Goal: Task Accomplishment & Management: Use online tool/utility

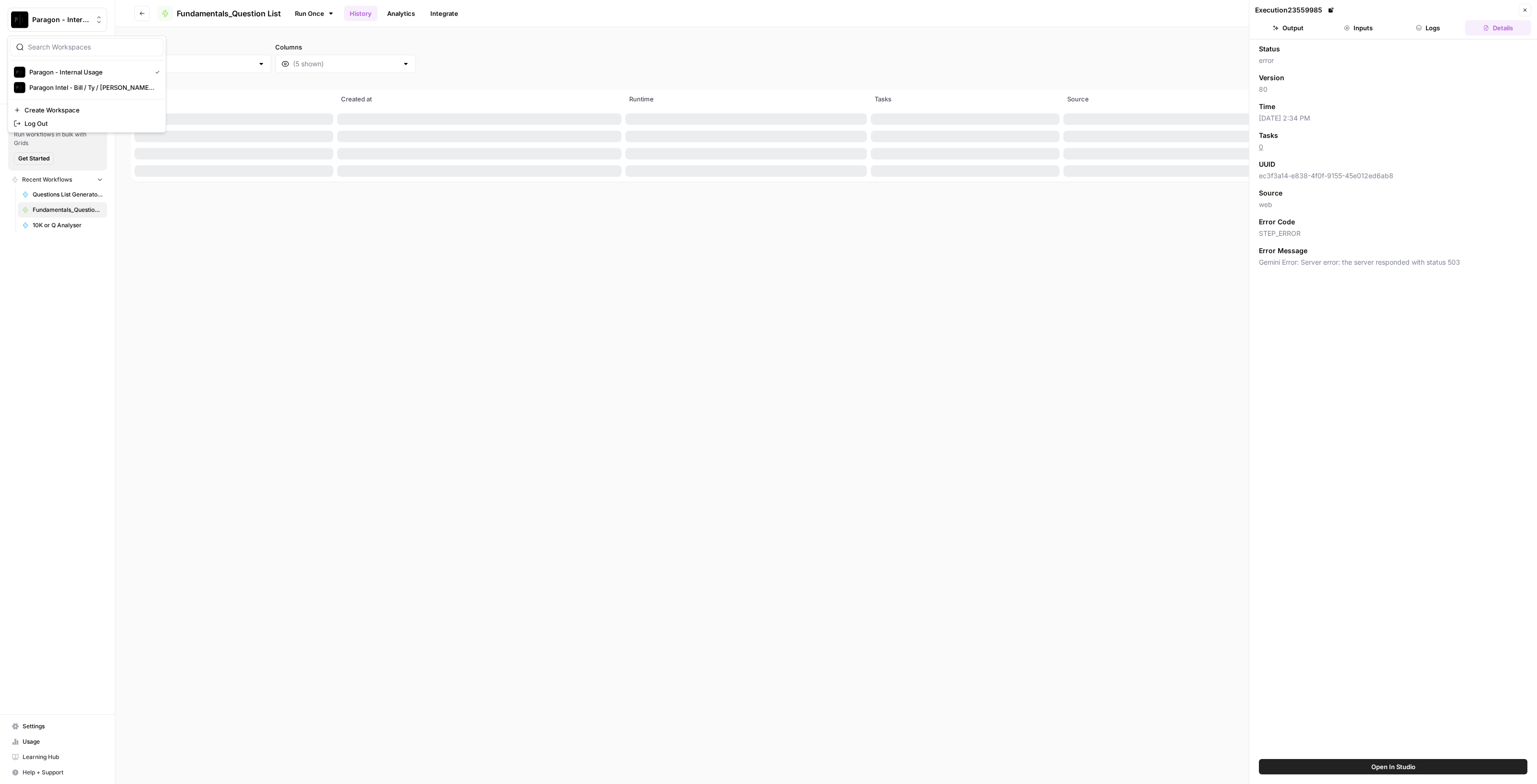
click at [82, 25] on button "Paragon - Internal Usage" at bounding box center [57, 20] width 100 height 24
click at [89, 85] on span "Paragon Intel - Bill / Ty / [PERSON_NAME] R&D" at bounding box center [92, 87] width 127 height 10
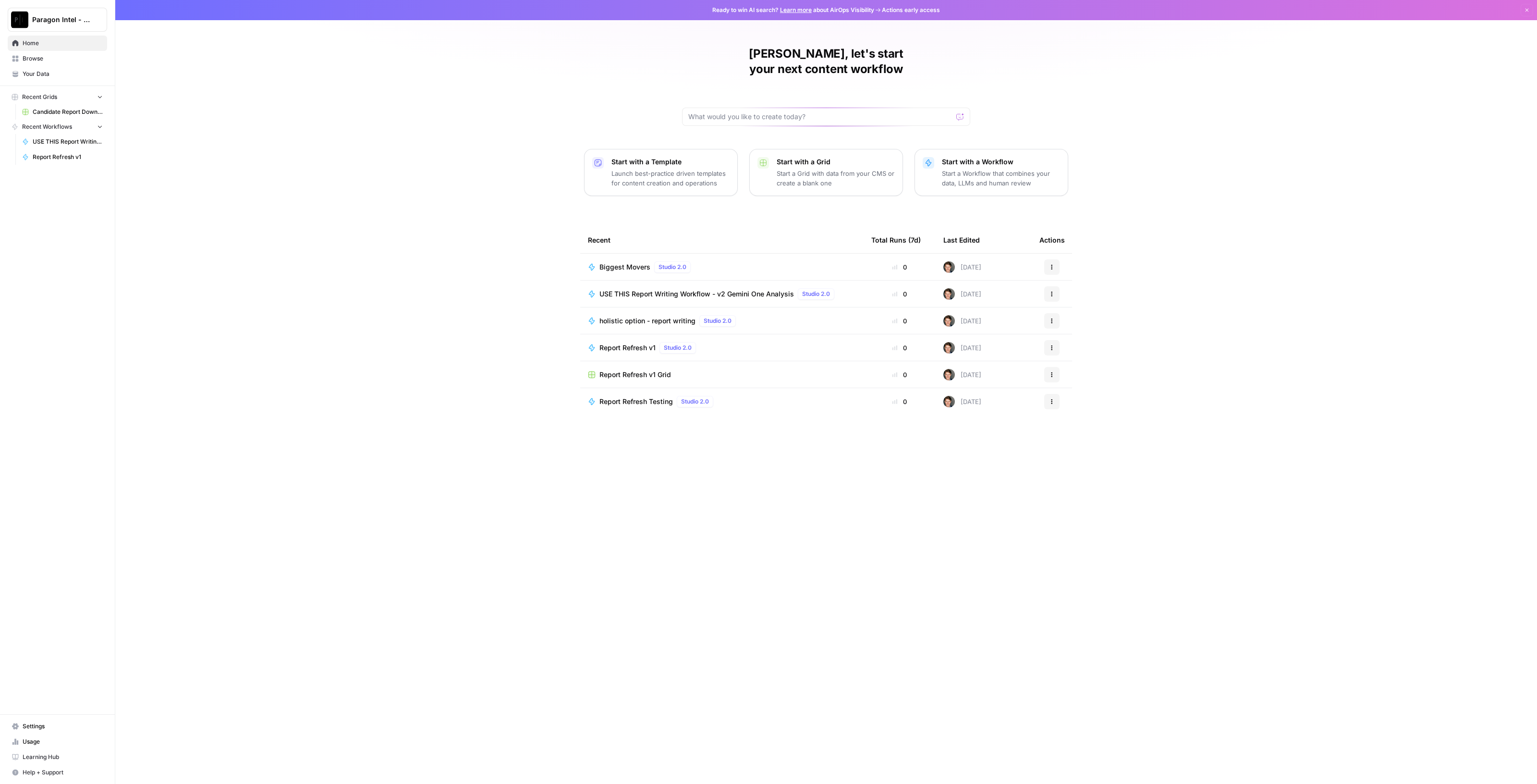
click at [726, 289] on span "USE THIS Report Writing Workflow - v2 Gemini One Analysis" at bounding box center [697, 294] width 195 height 10
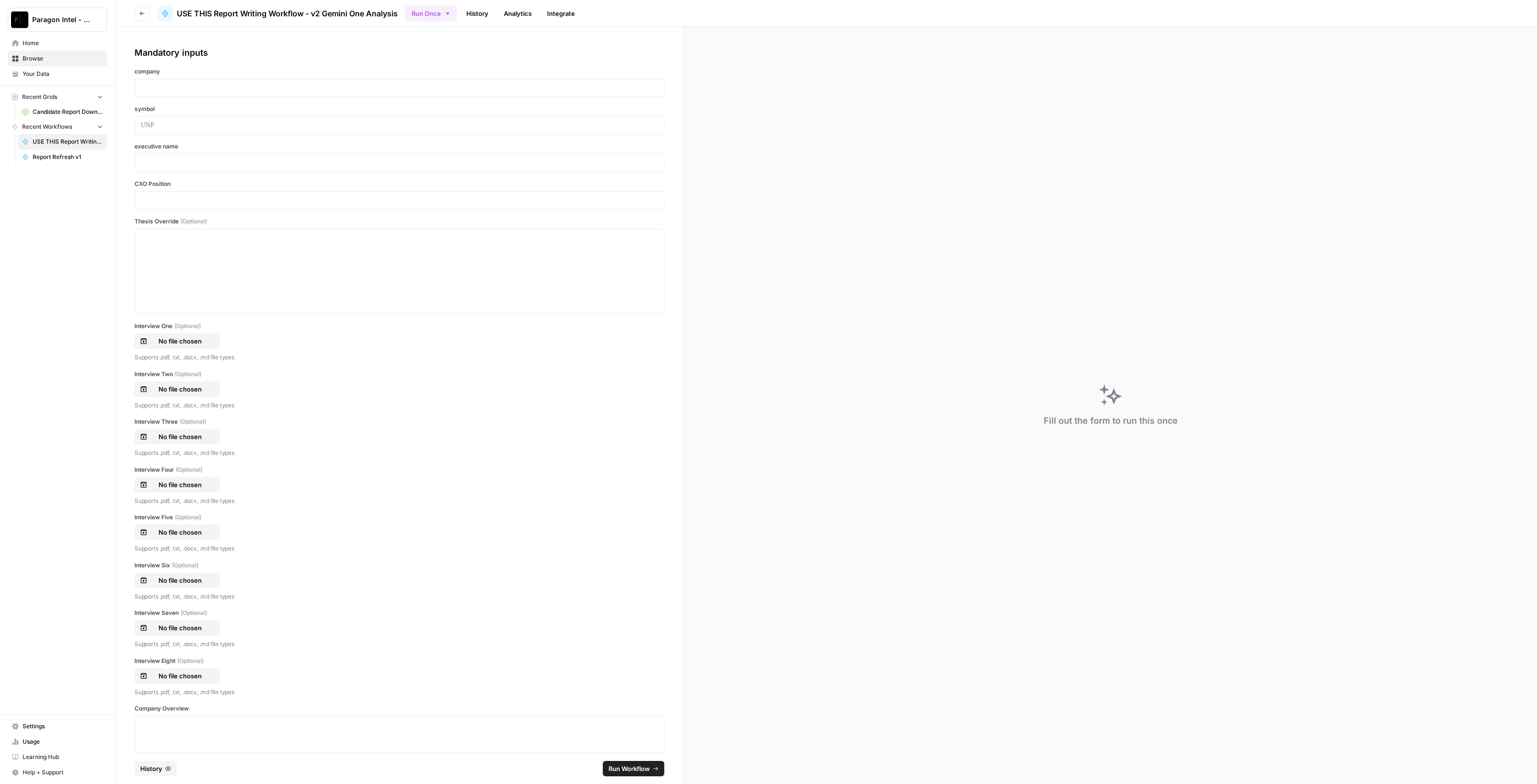
click at [375, 97] on div "Mandatory inputs company symbol executive name CXO Position Thesis Override (Op…" at bounding box center [399, 771] width 530 height 1451
click at [376, 92] on p at bounding box center [399, 88] width 517 height 10
drag, startPoint x: 273, startPoint y: 159, endPoint x: 120, endPoint y: 152, distance: 153.2
click at [120, 152] on div "**********" at bounding box center [399, 390] width 568 height 726
drag, startPoint x: 337, startPoint y: 230, endPoint x: 346, endPoint y: 229, distance: 9.1
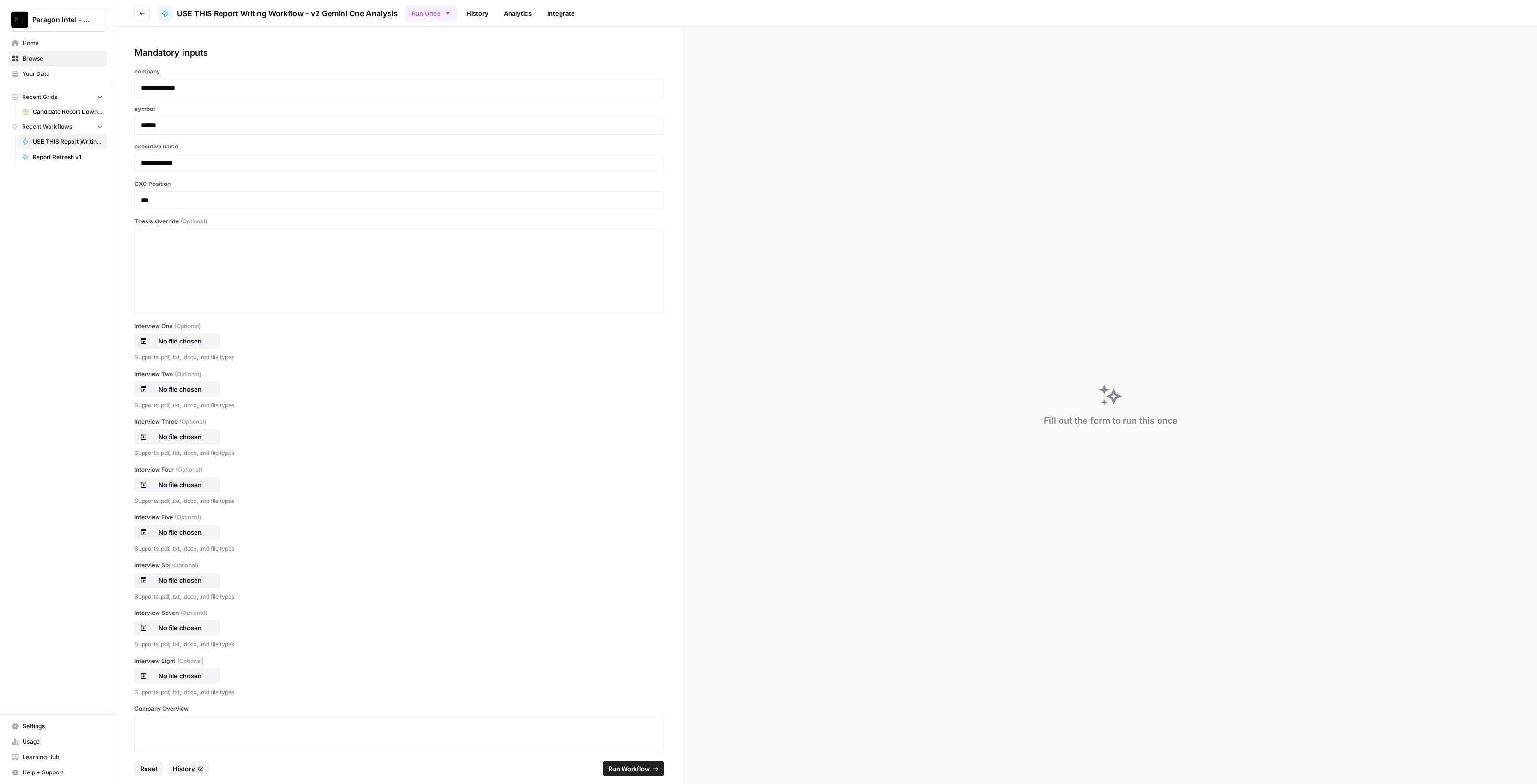
click at [338, 230] on div at bounding box center [399, 271] width 530 height 85
click at [551, 249] on div at bounding box center [399, 271] width 517 height 77
click at [313, 263] on div at bounding box center [399, 271] width 517 height 77
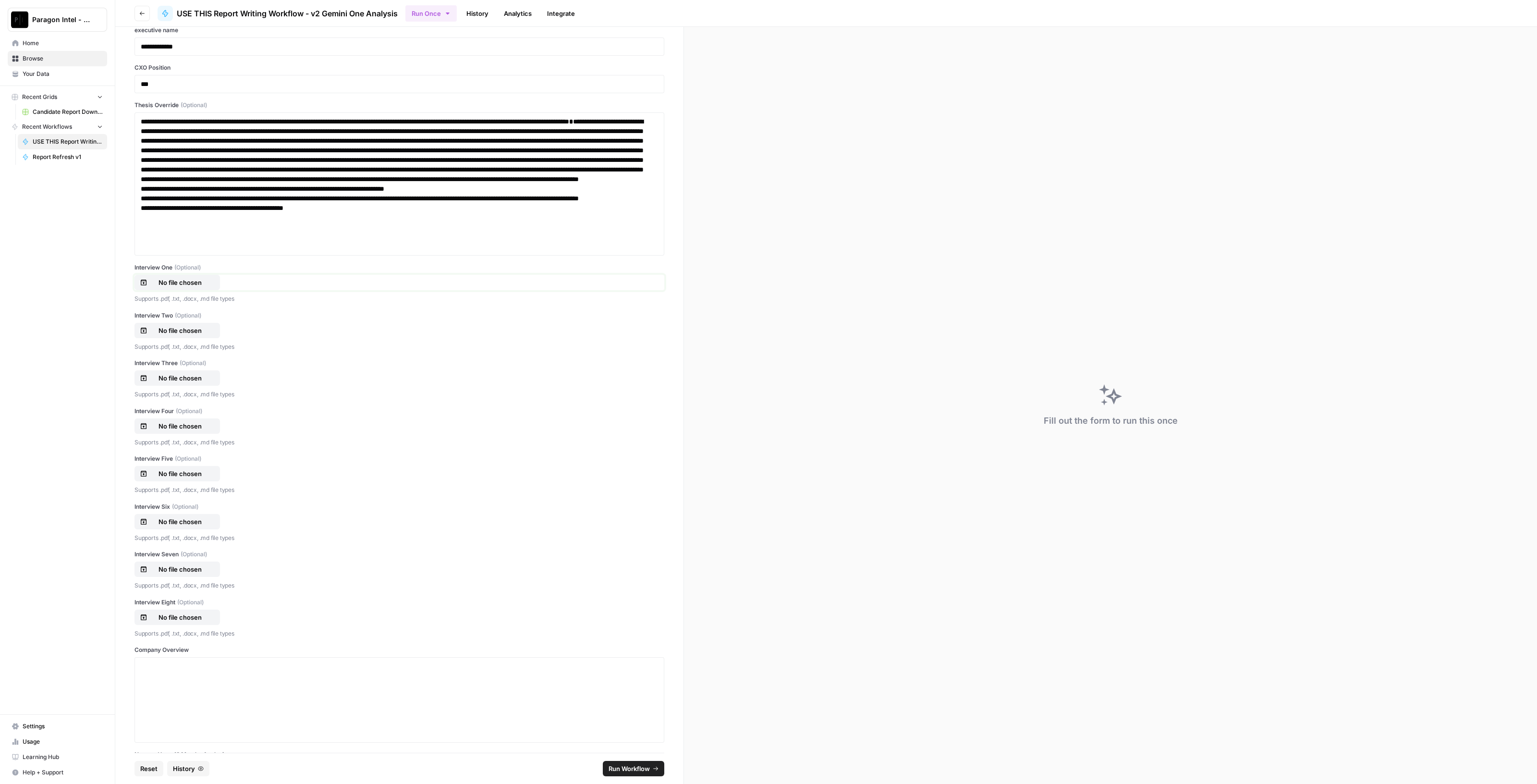
scroll to position [300, 0]
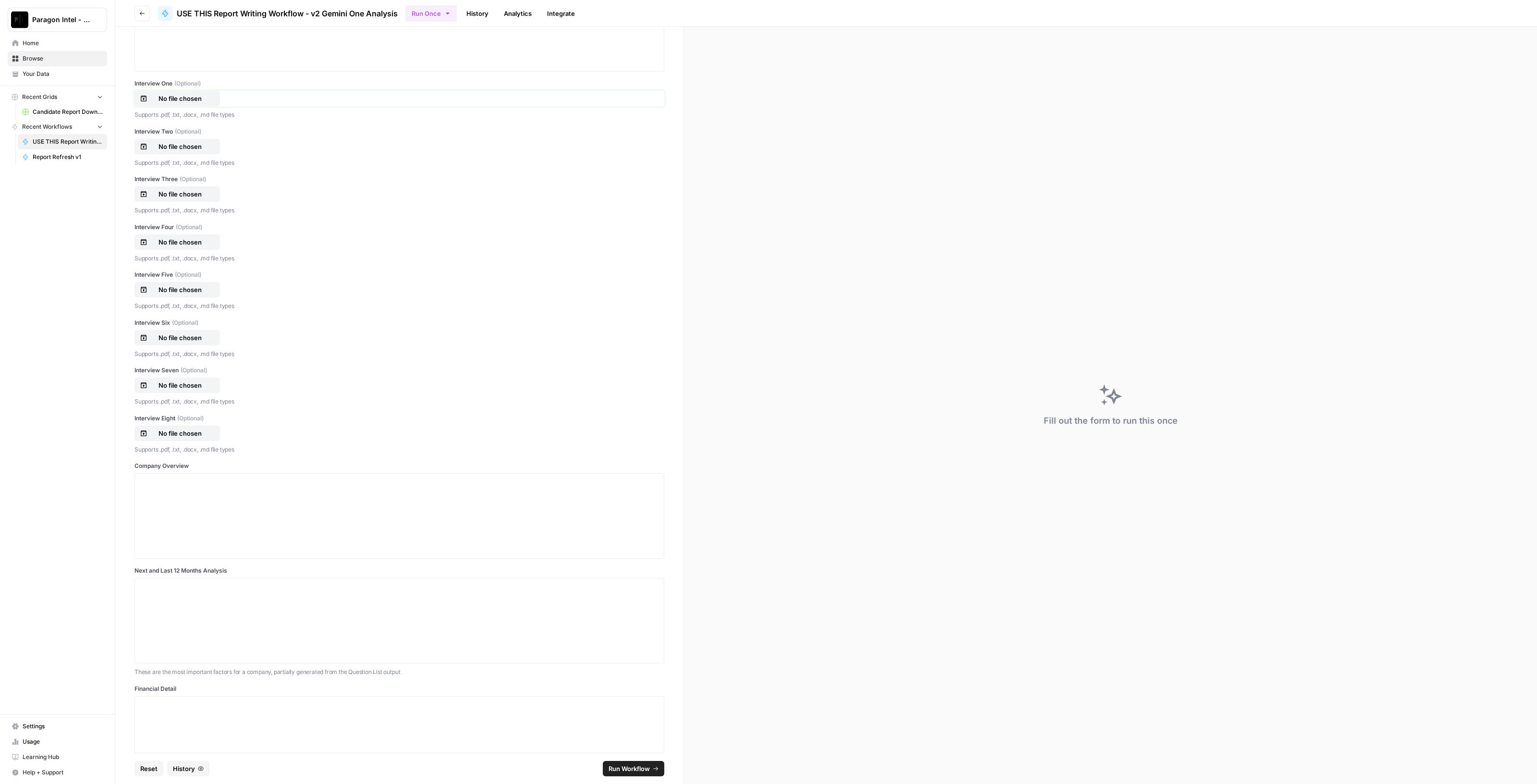
click at [169, 94] on p "No file chosen" at bounding box center [180, 98] width 61 height 10
click at [186, 153] on div "Interview Two (Optional) No file chosen Supports .pdf, .txt, .docx, .md file ty…" at bounding box center [399, 147] width 530 height 41
click at [189, 147] on p "No file chosen" at bounding box center [180, 146] width 61 height 10
click at [188, 181] on span "(Optional)" at bounding box center [193, 179] width 26 height 8
click at [0, 0] on input "Interview Three (Optional)" at bounding box center [0, 0] width 0 height 0
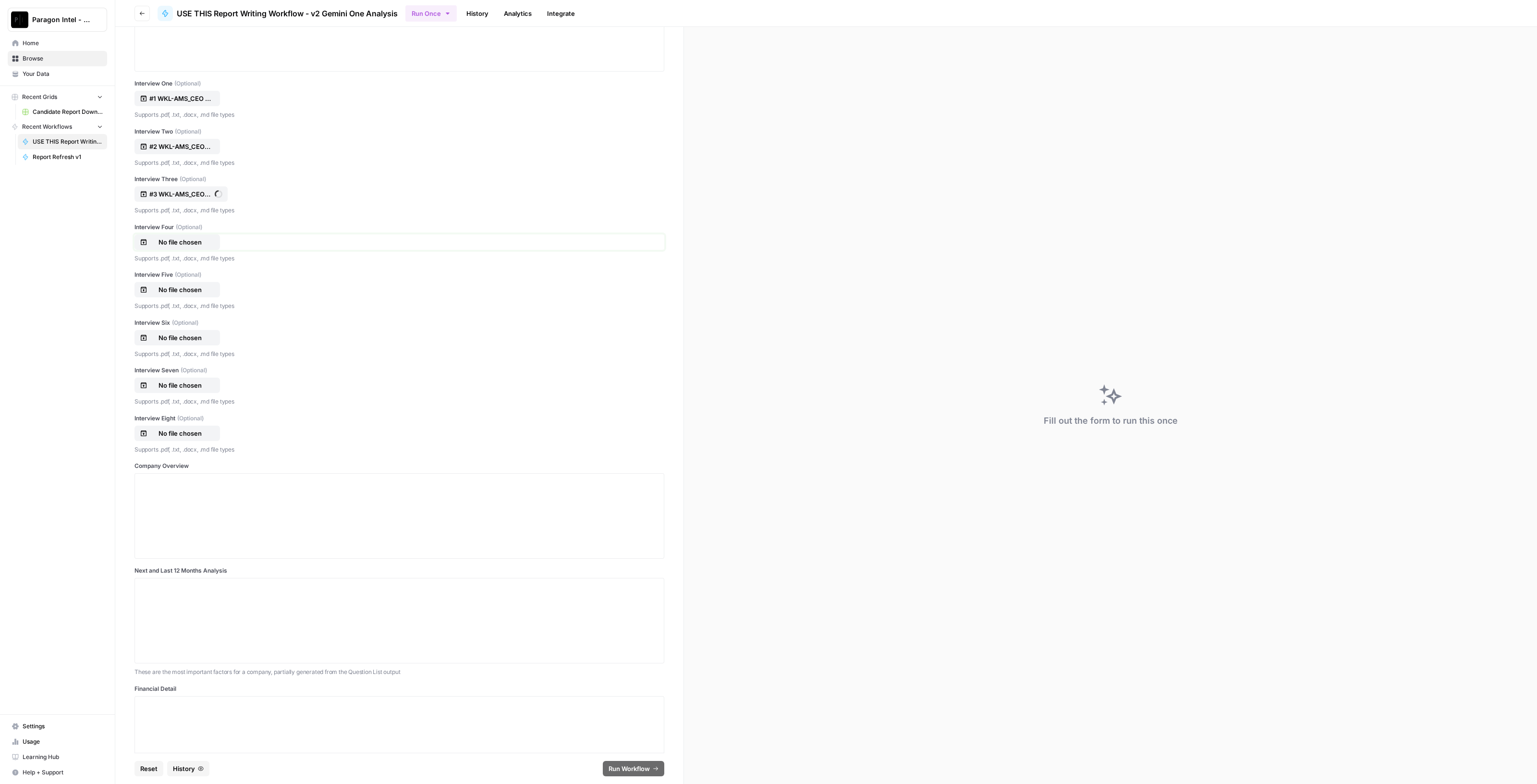
click at [173, 238] on p "No file chosen" at bounding box center [180, 242] width 61 height 10
click at [185, 282] on button "No file chosen" at bounding box center [177, 290] width 85 height 16
click at [184, 335] on p "No file chosen" at bounding box center [180, 338] width 61 height 10
click at [193, 383] on p "No file chosen" at bounding box center [180, 385] width 61 height 10
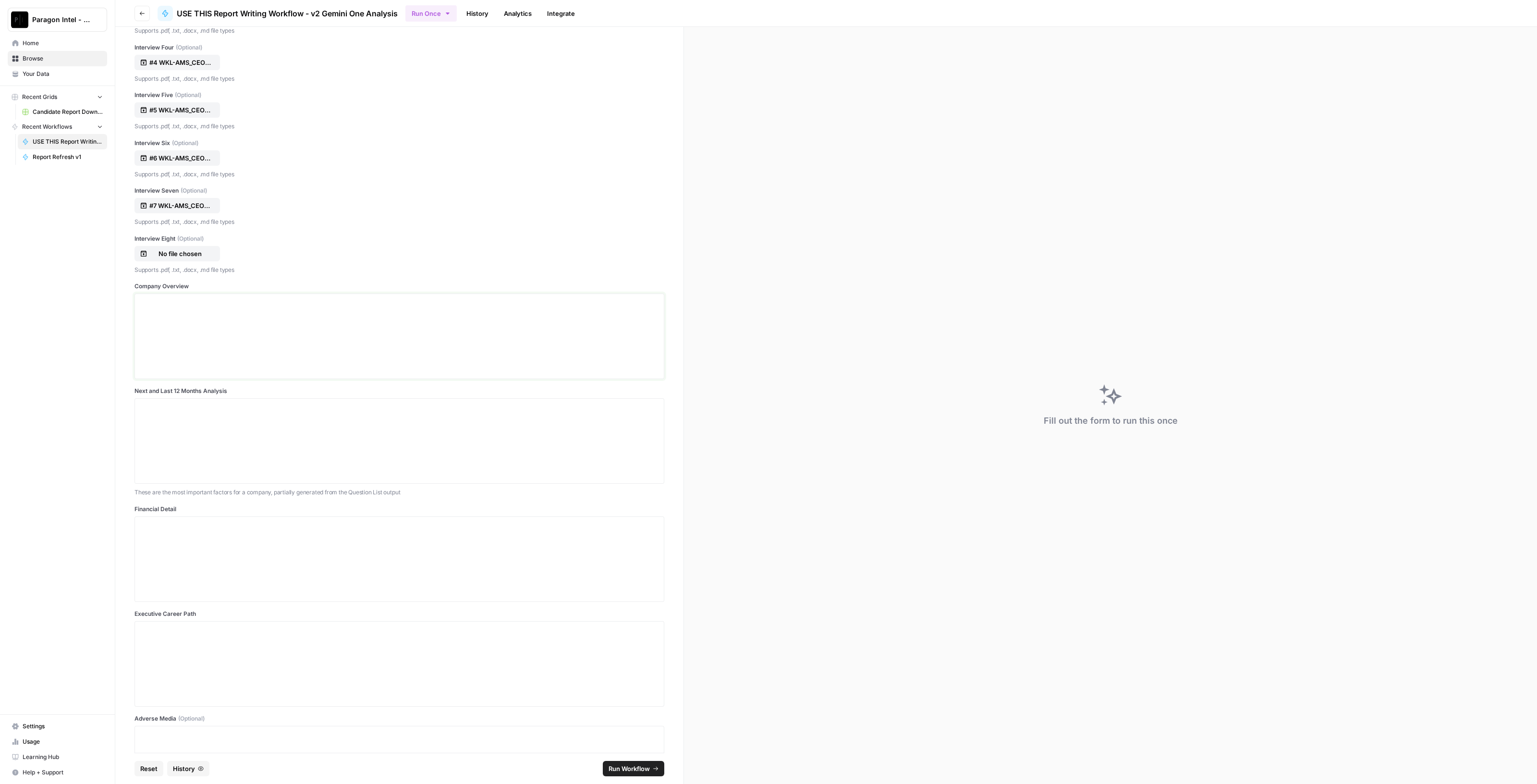
click at [159, 337] on div at bounding box center [399, 336] width 517 height 77
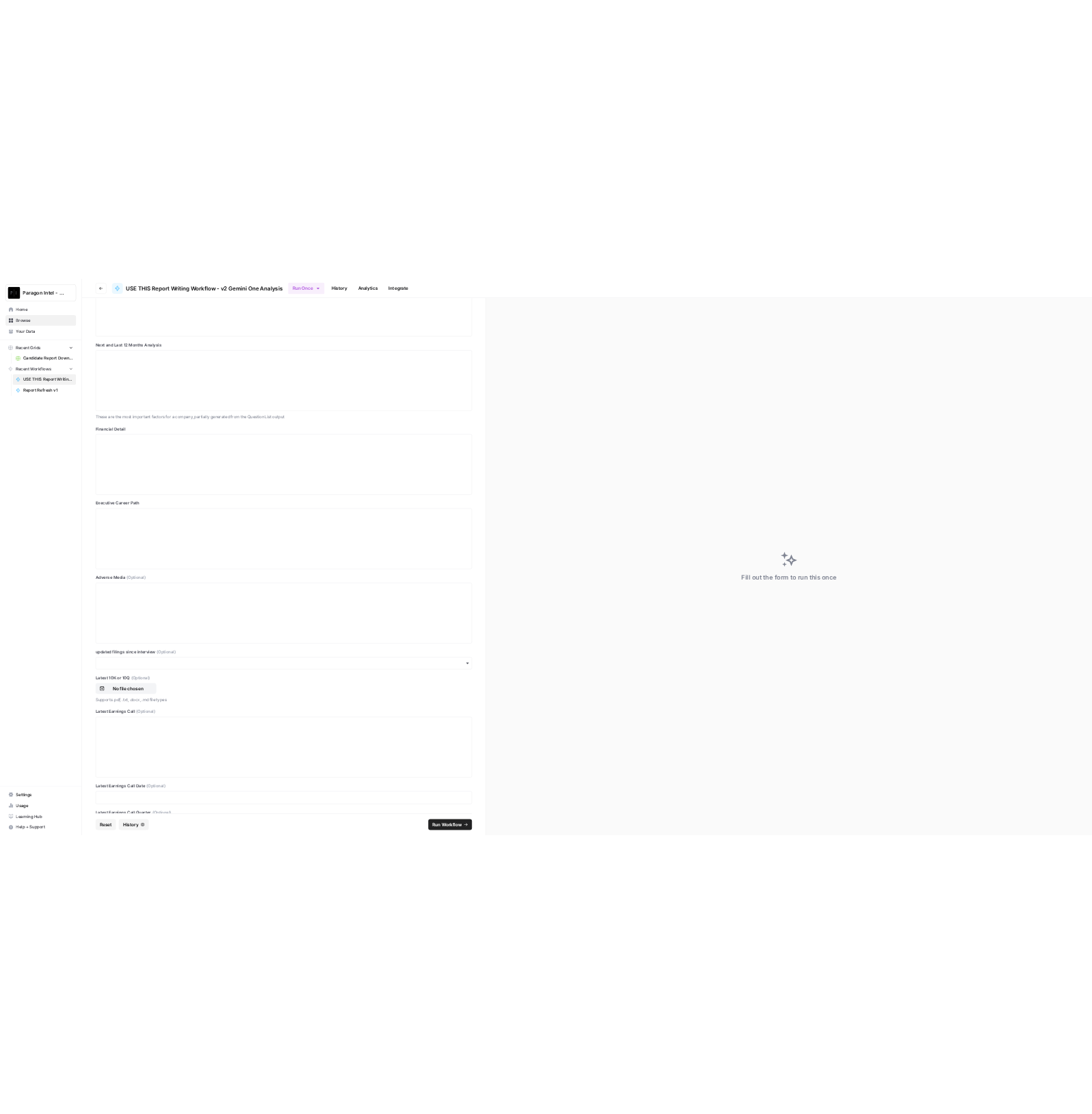
scroll to position [1155, 0]
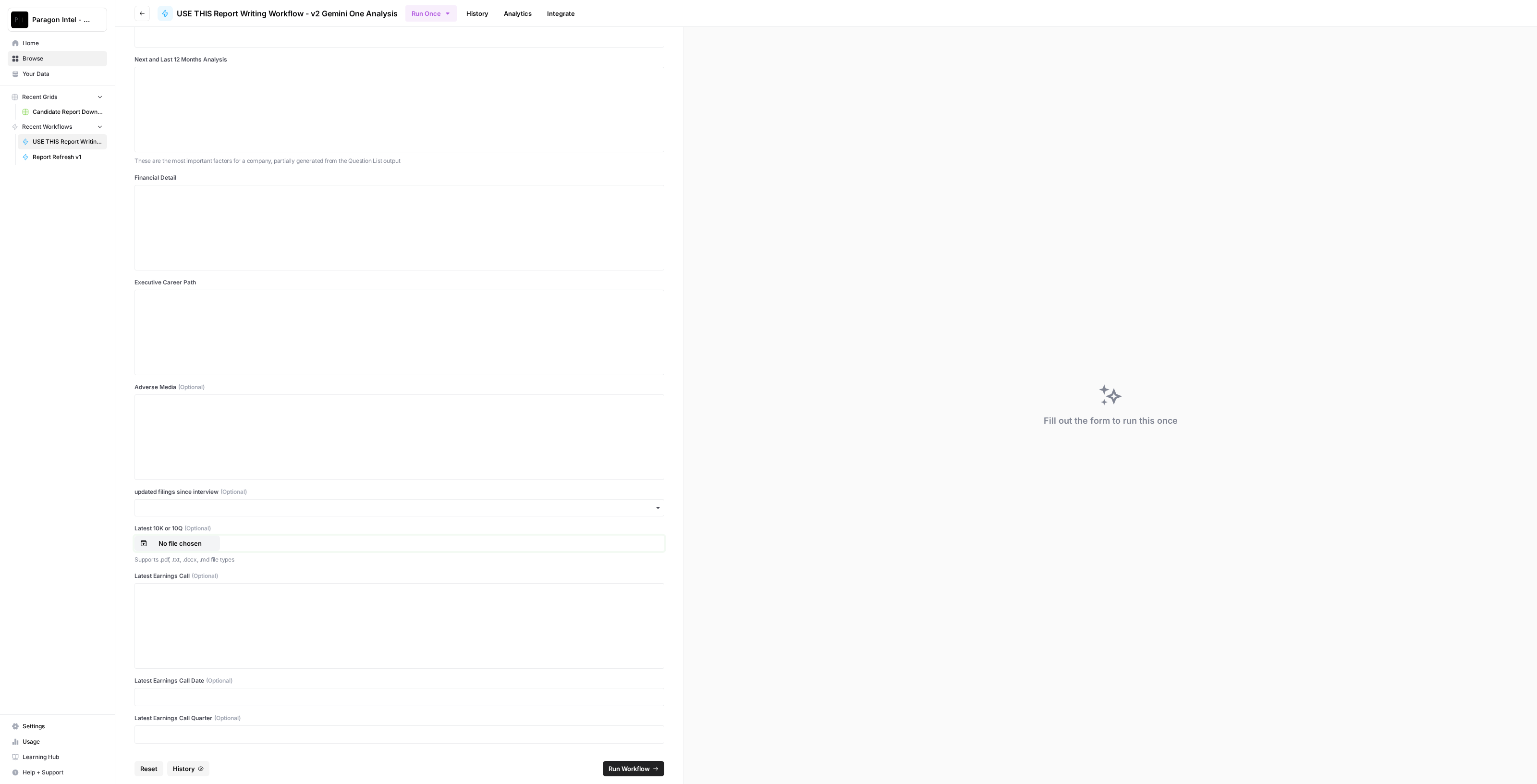
click at [183, 545] on p "No file chosen" at bounding box center [180, 543] width 61 height 10
click at [243, 508] on input "updated filings since interview (Optional)" at bounding box center [399, 508] width 517 height 10
click at [186, 529] on div "yes" at bounding box center [394, 531] width 520 height 18
click at [87, 531] on div "Paragon Intel - Bill / Ty / Colby R&D Home Browse Your Data Recent Grids Candid…" at bounding box center [57, 392] width 115 height 784
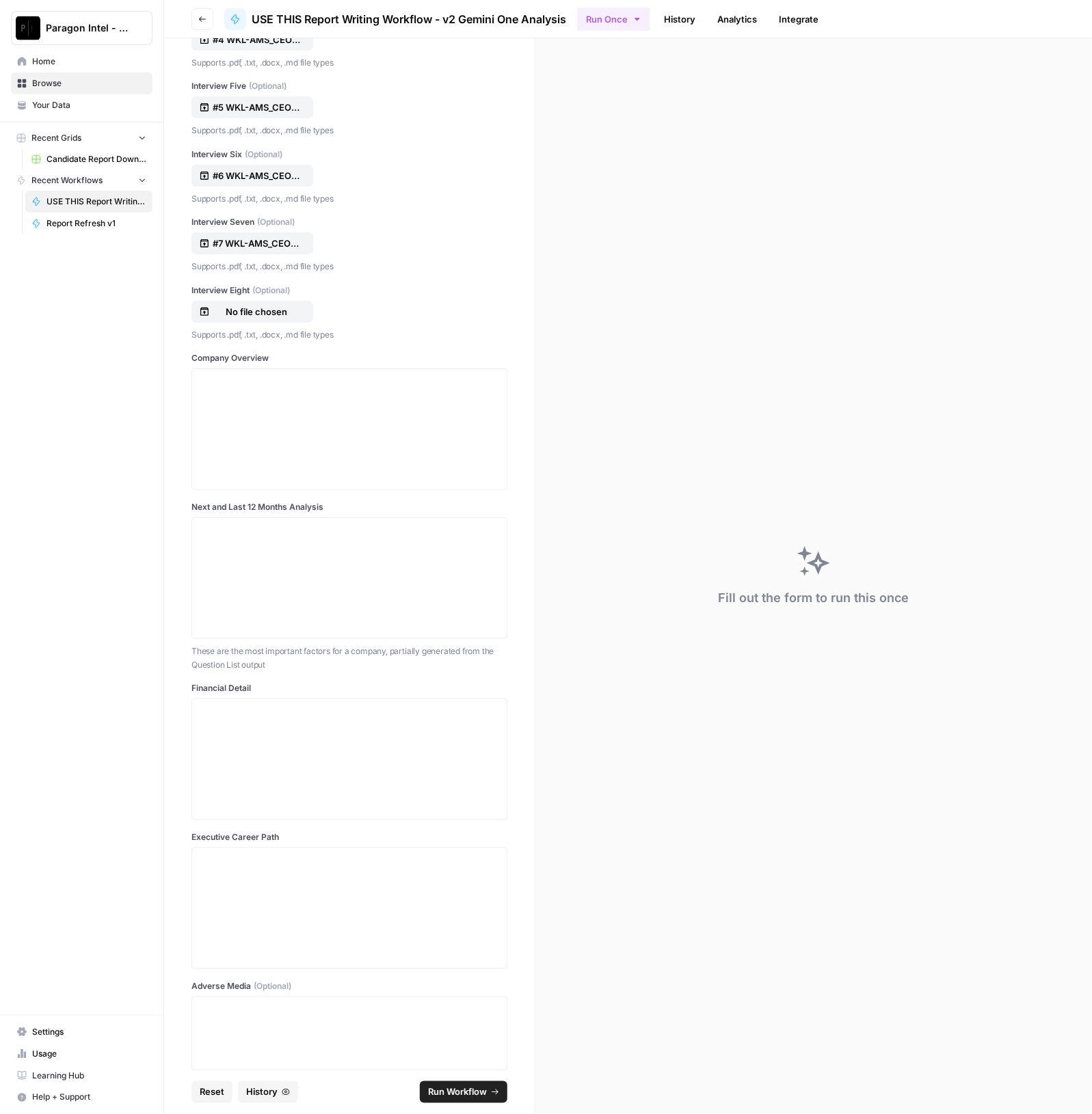
scroll to position [917, 0]
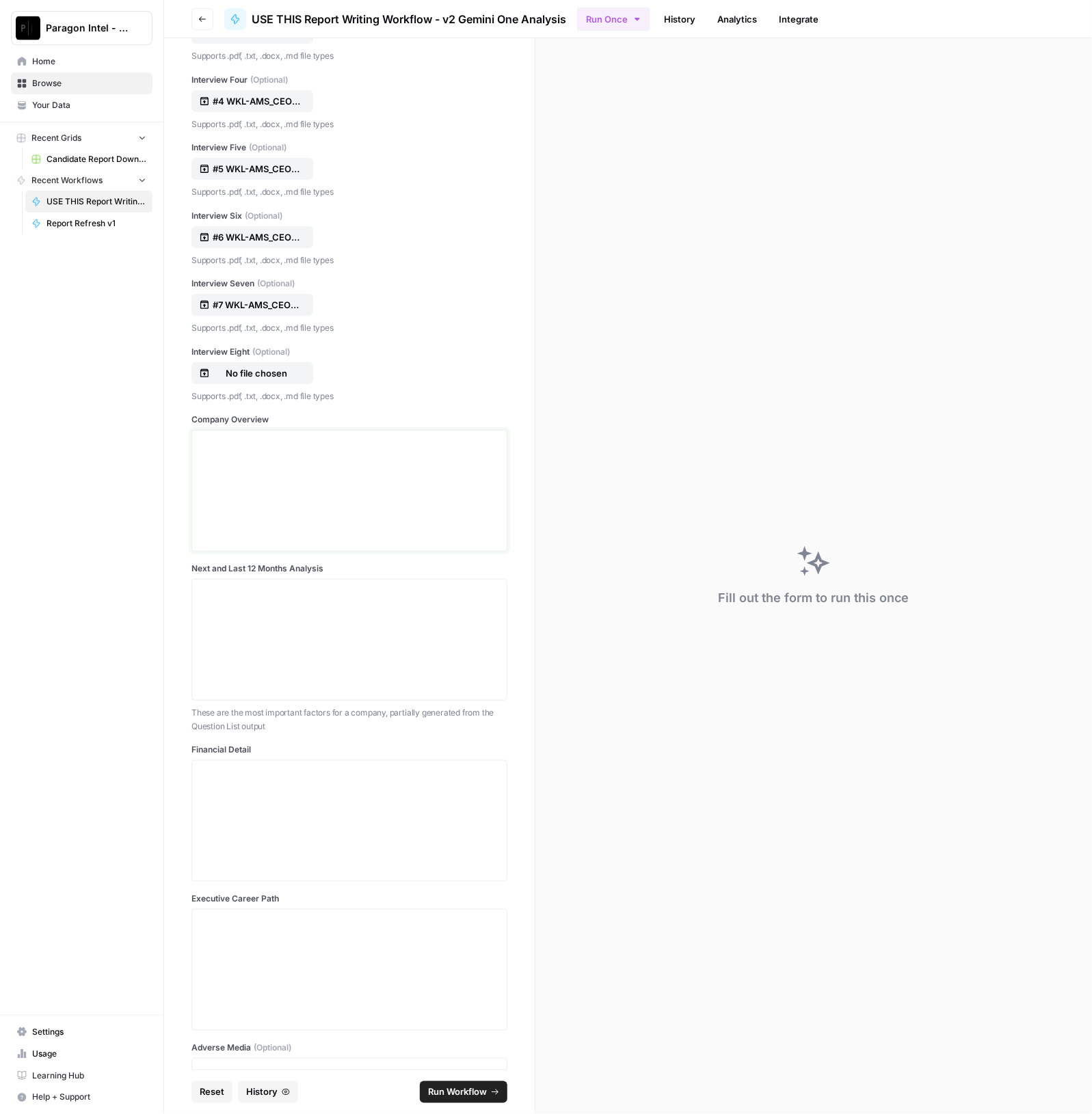
click at [246, 453] on div at bounding box center [349, 491] width 298 height 110
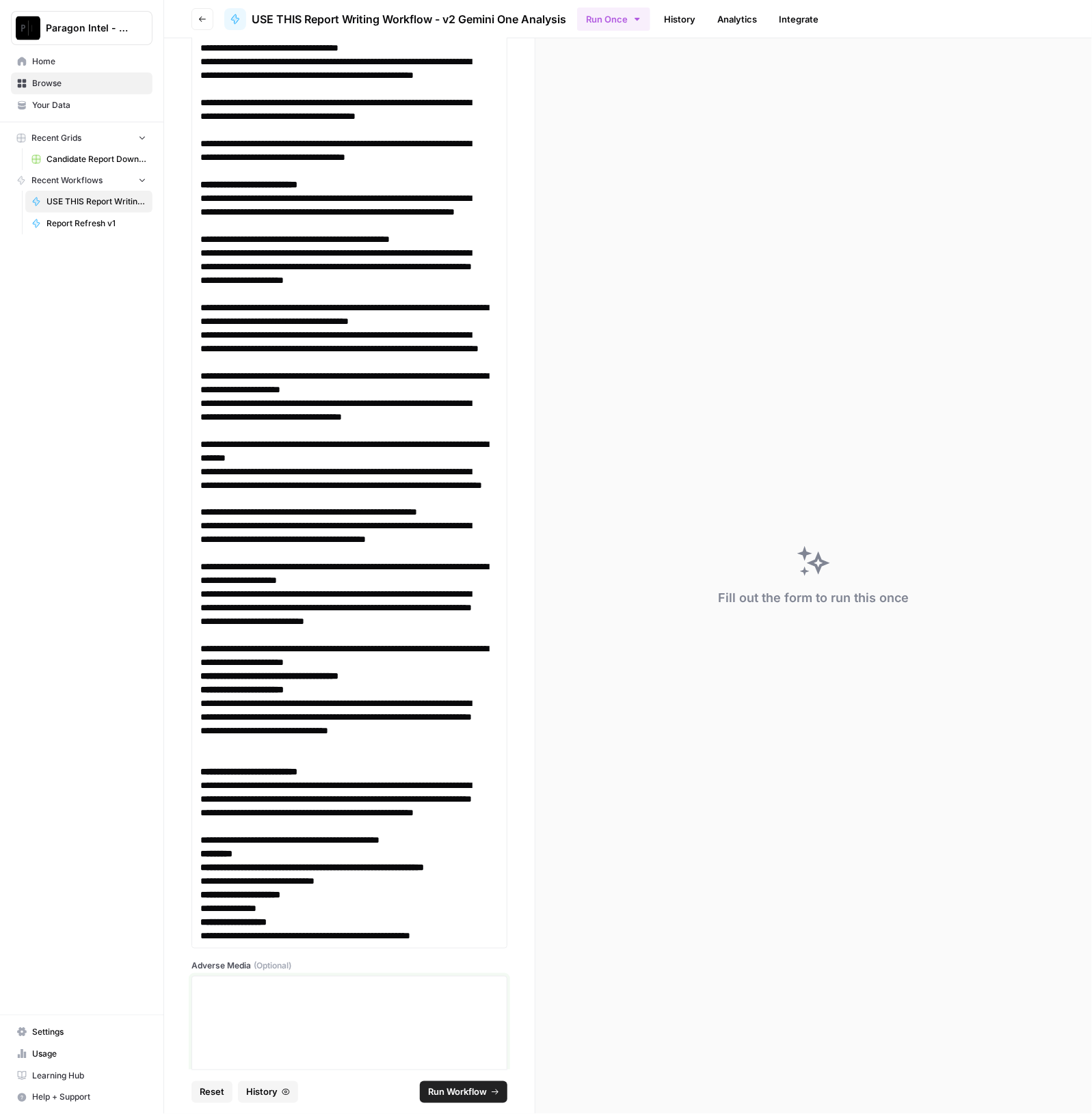
scroll to position [11565, 0]
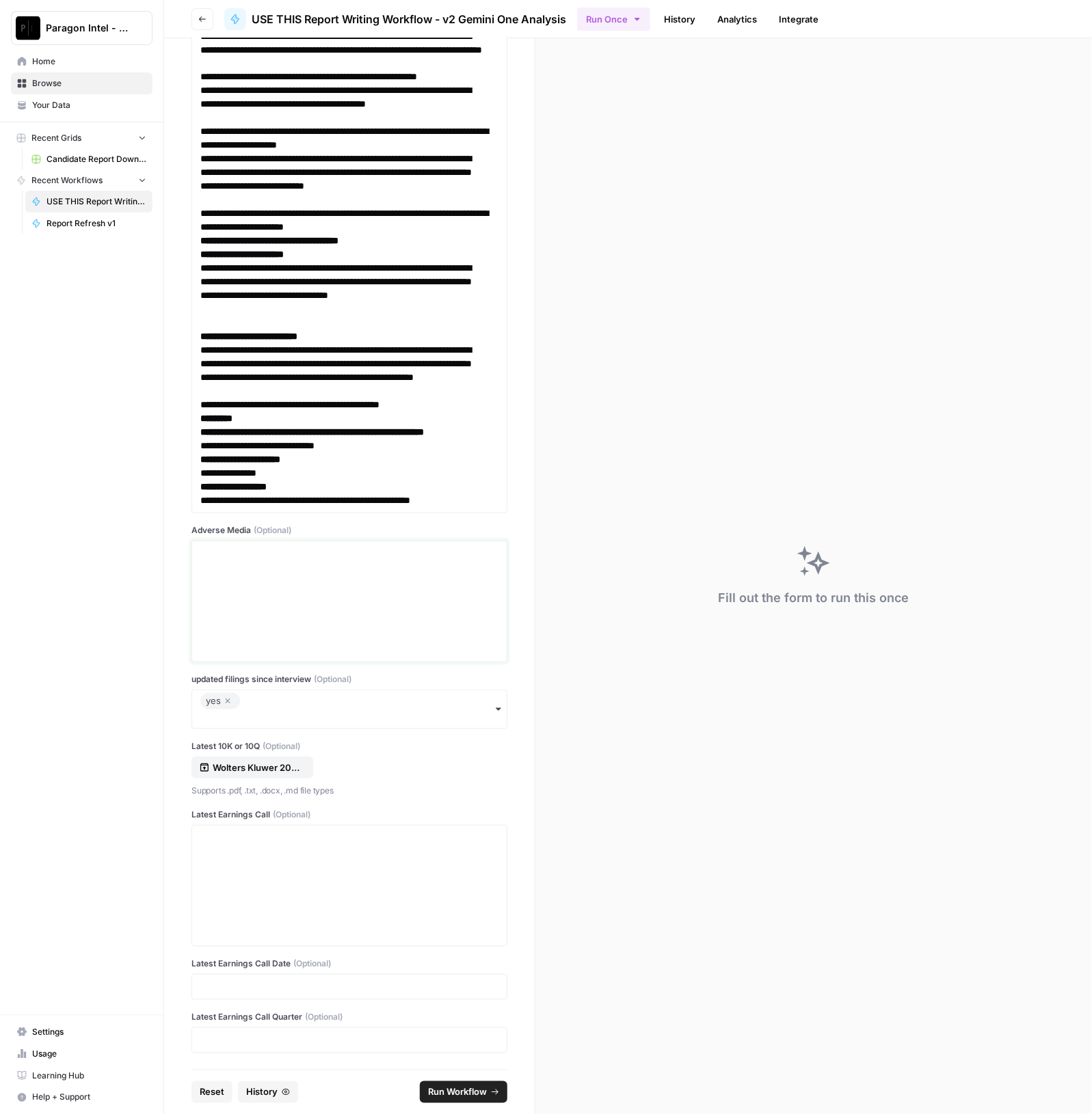
click at [275, 573] on div at bounding box center [349, 601] width 298 height 110
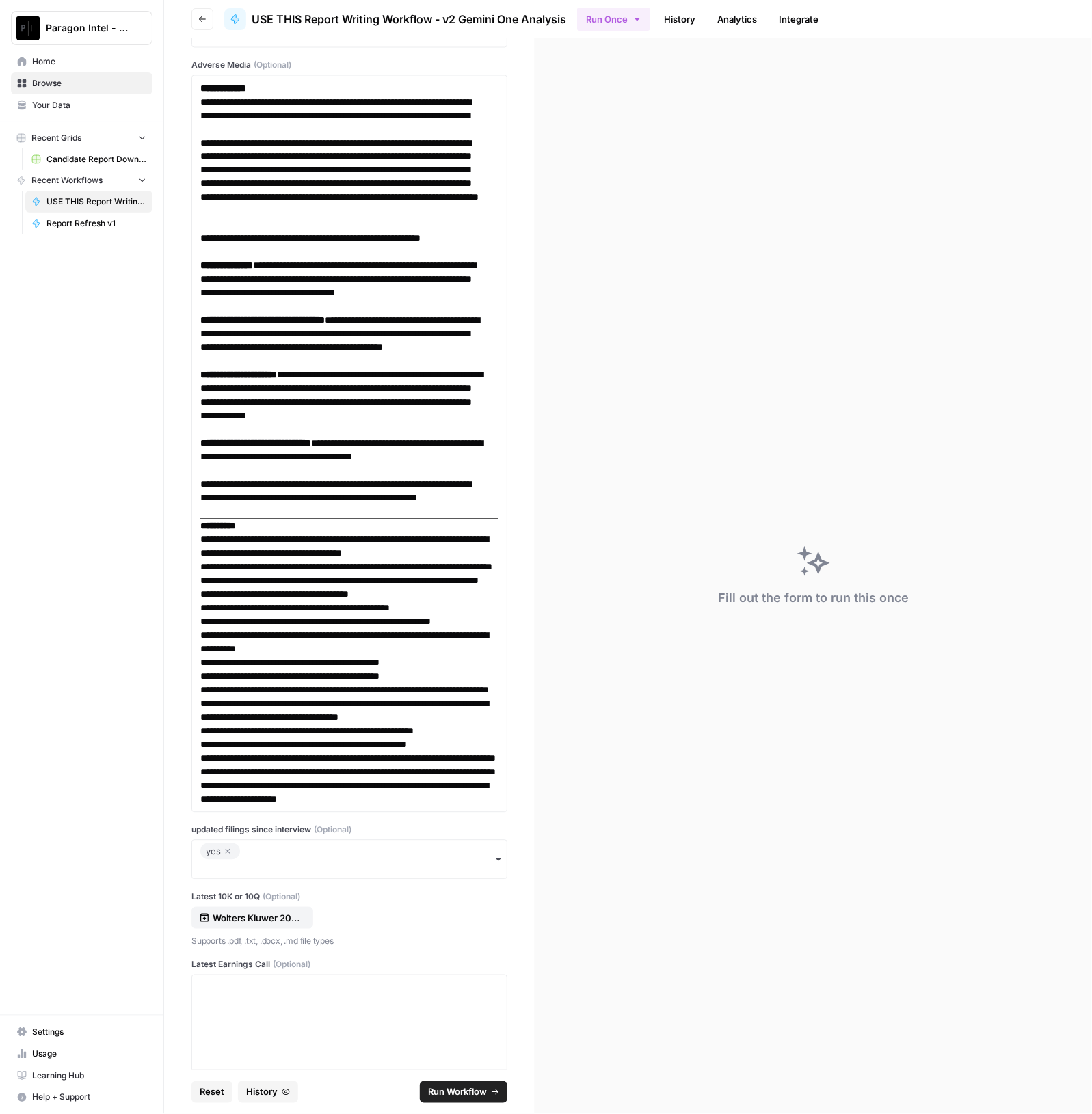
scroll to position [12317, 0]
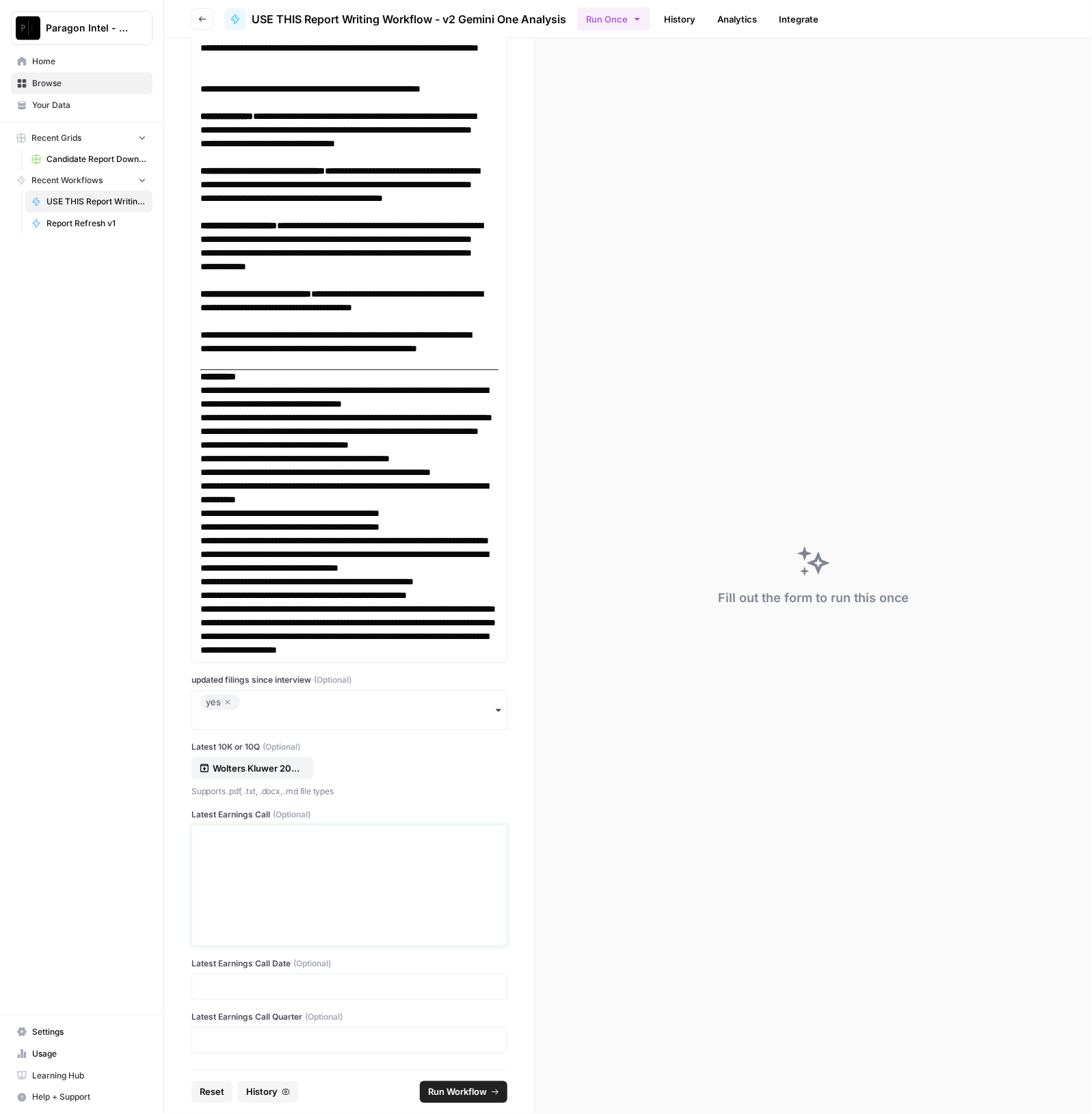
click at [350, 857] on div at bounding box center [349, 886] width 298 height 110
click at [230, 874] on div at bounding box center [349, 886] width 298 height 110
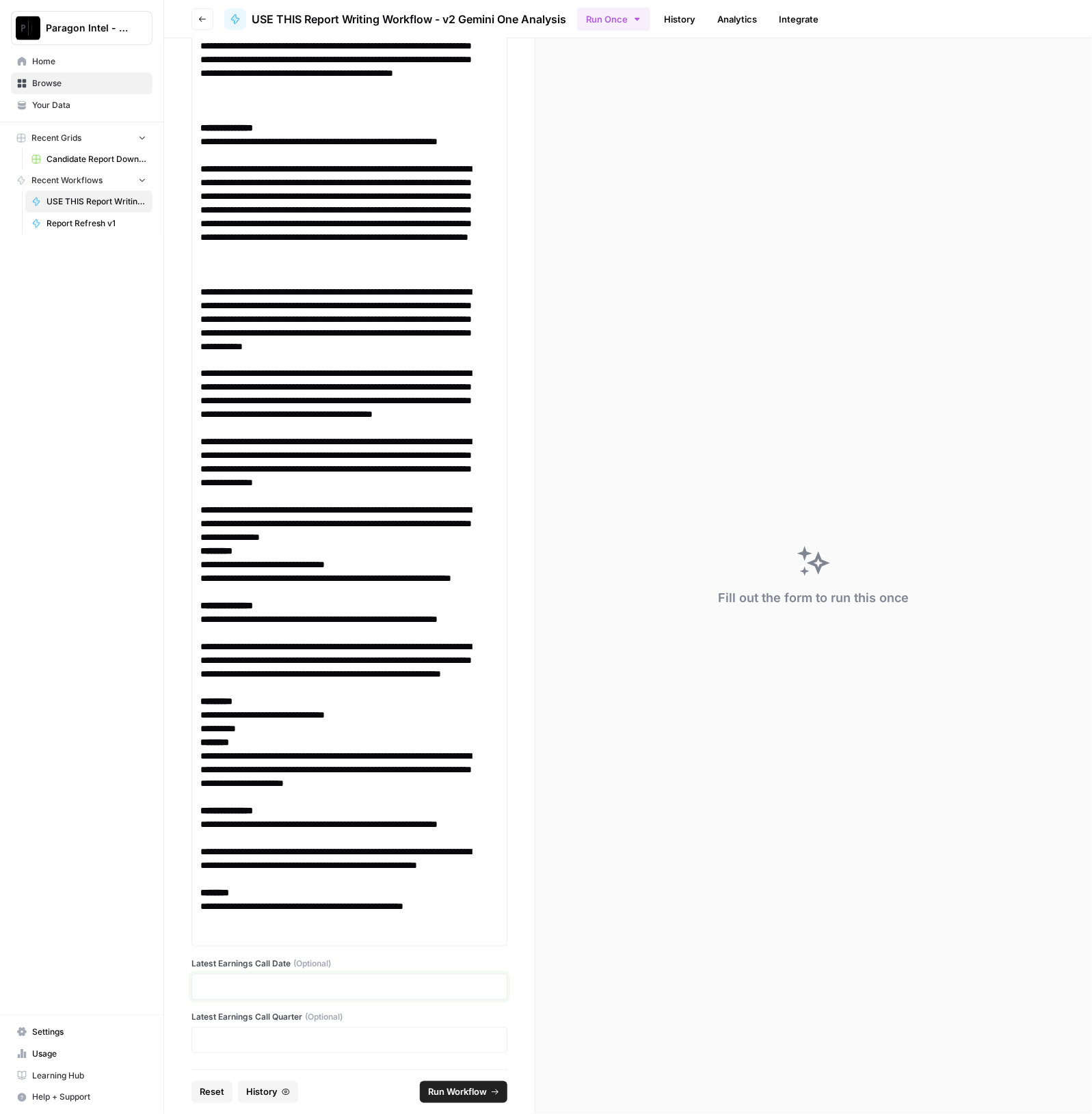
scroll to position [26520, 0]
click button "Run Workflow" at bounding box center [463, 1093] width 87 height 22
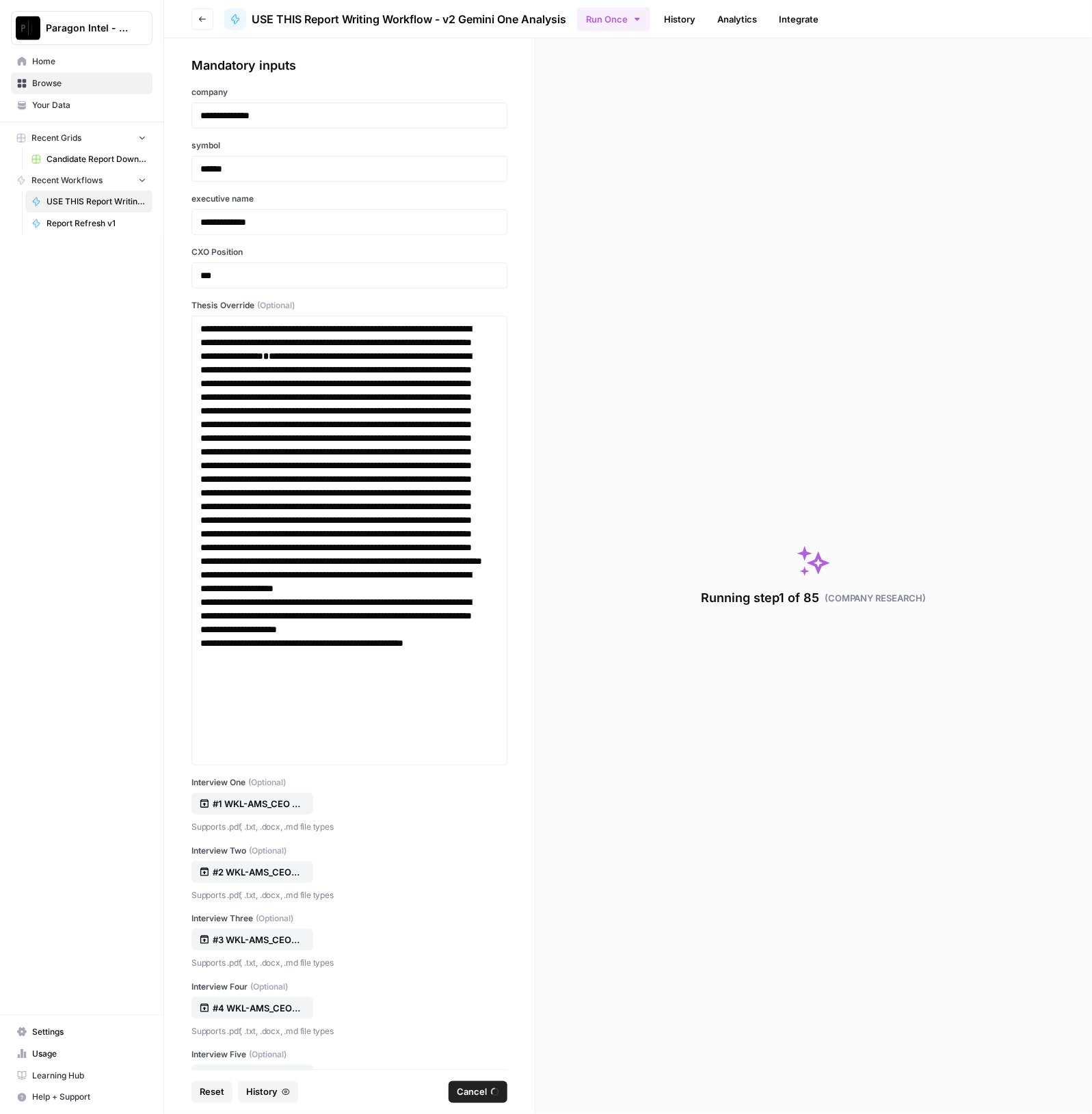
scroll to position [0, 0]
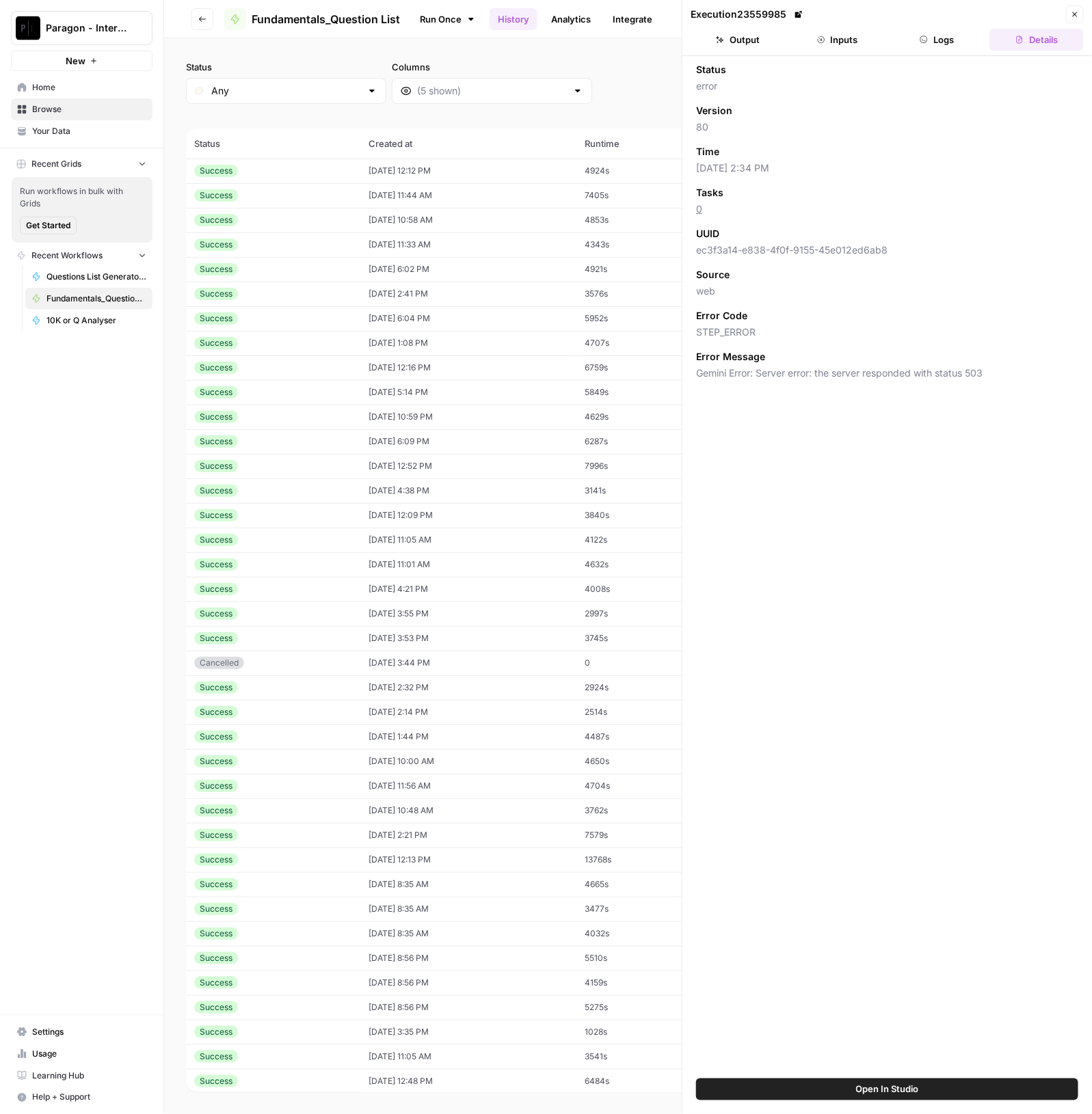
click at [91, 104] on span "Browse" at bounding box center [89, 110] width 114 height 12
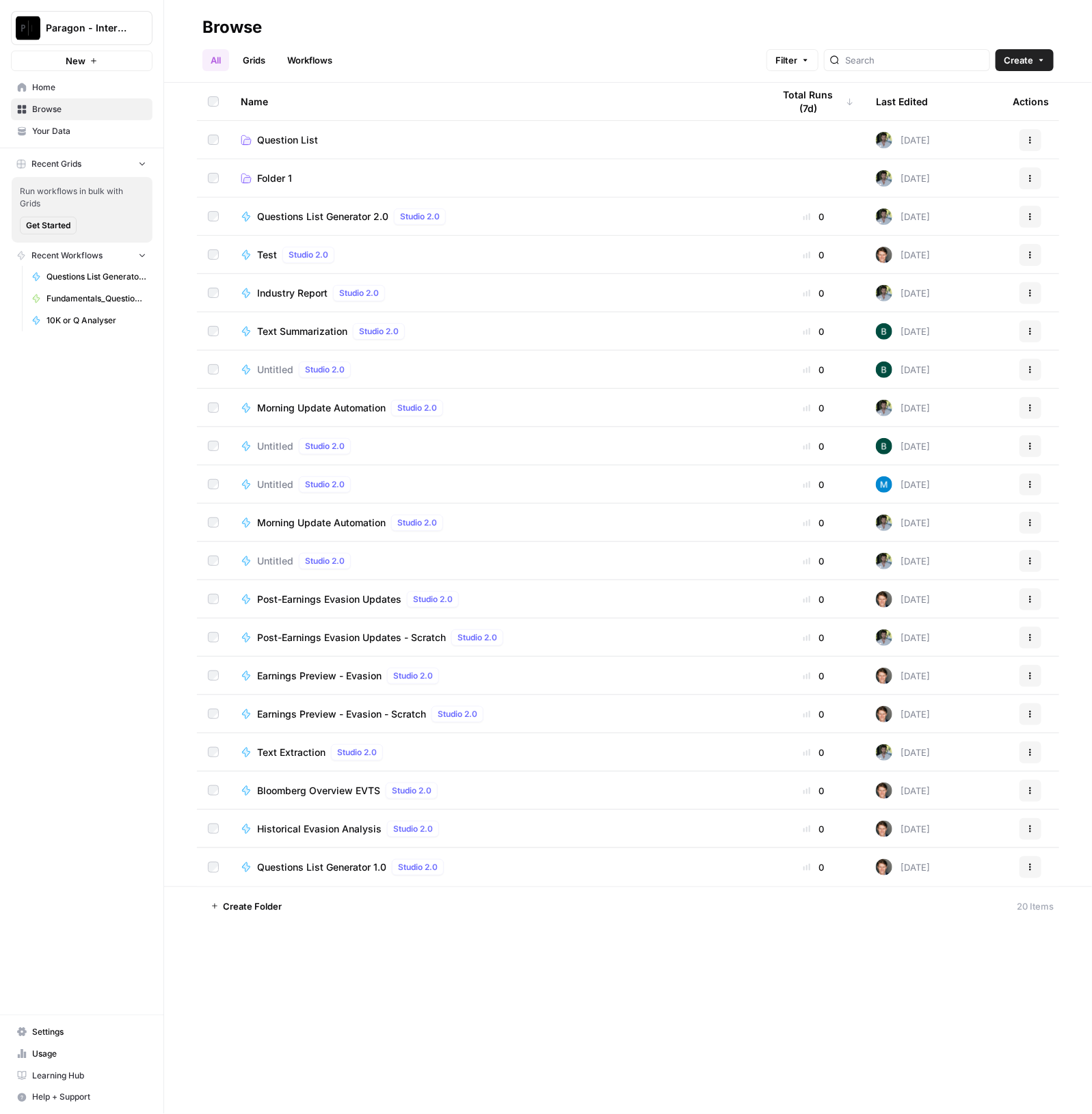
click at [254, 145] on link "Question List" at bounding box center [495, 140] width 510 height 14
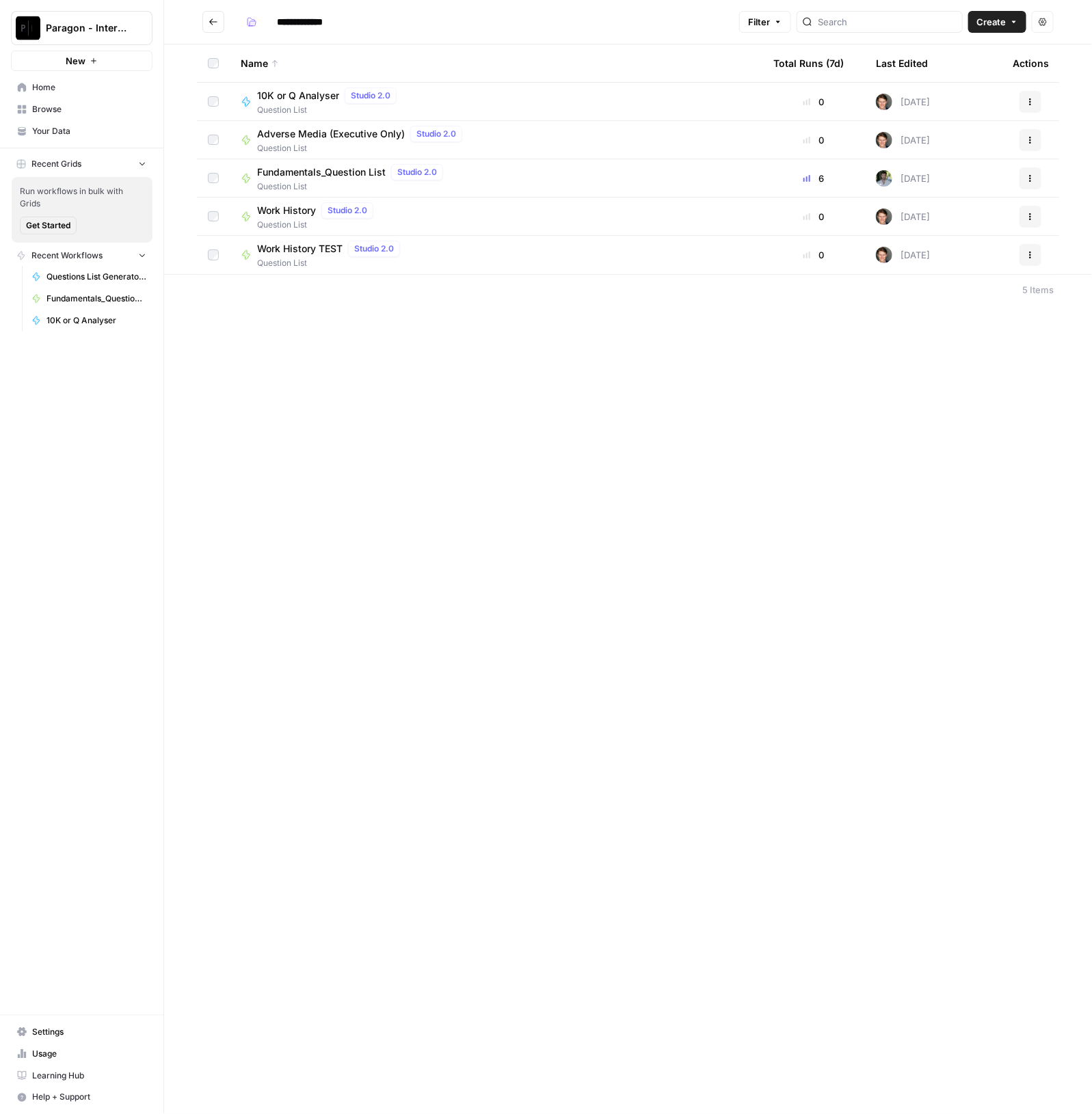
click at [307, 181] on span "Question List" at bounding box center [352, 187] width 191 height 12
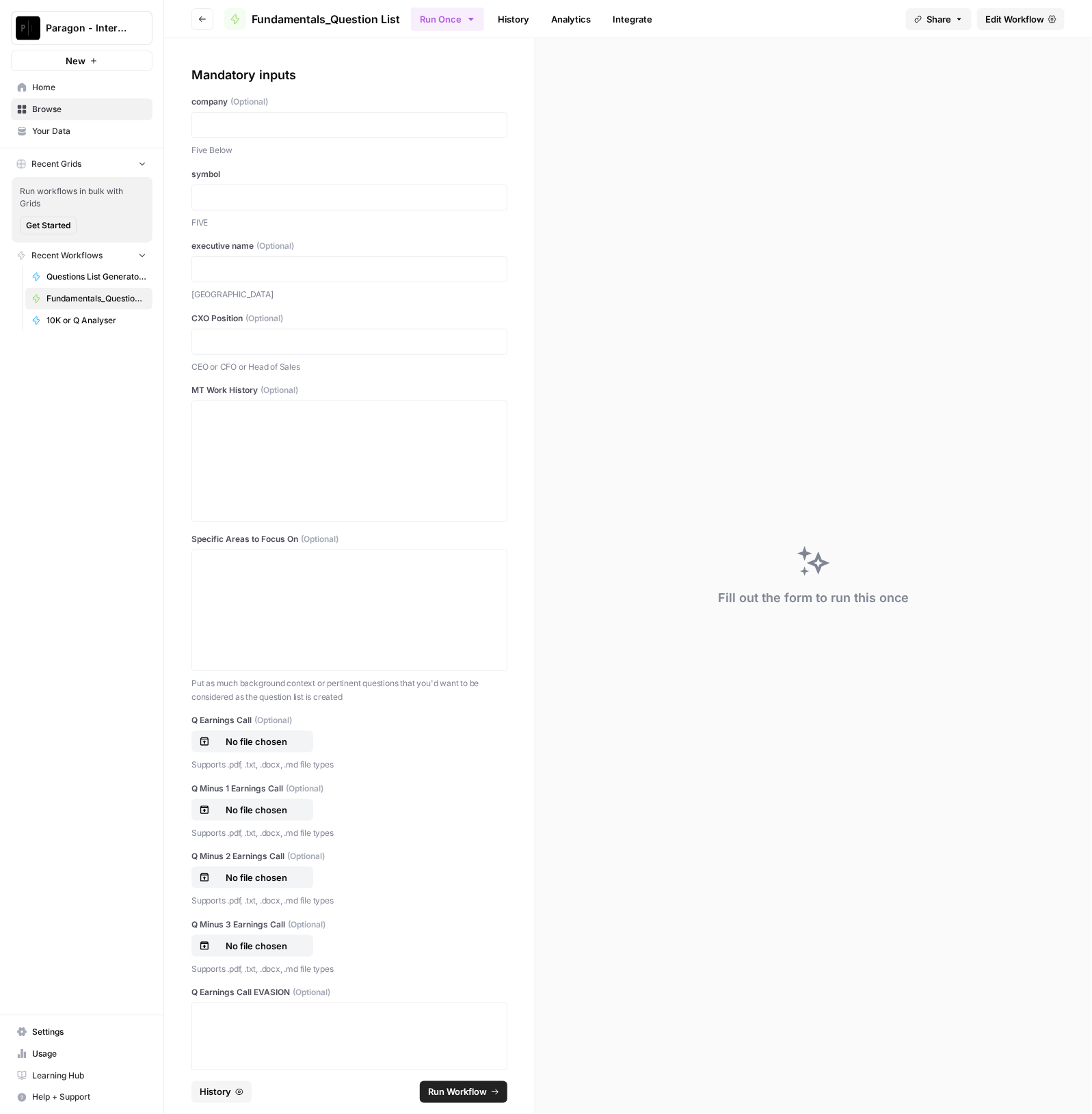
click at [509, 22] on link "History" at bounding box center [513, 20] width 48 height 22
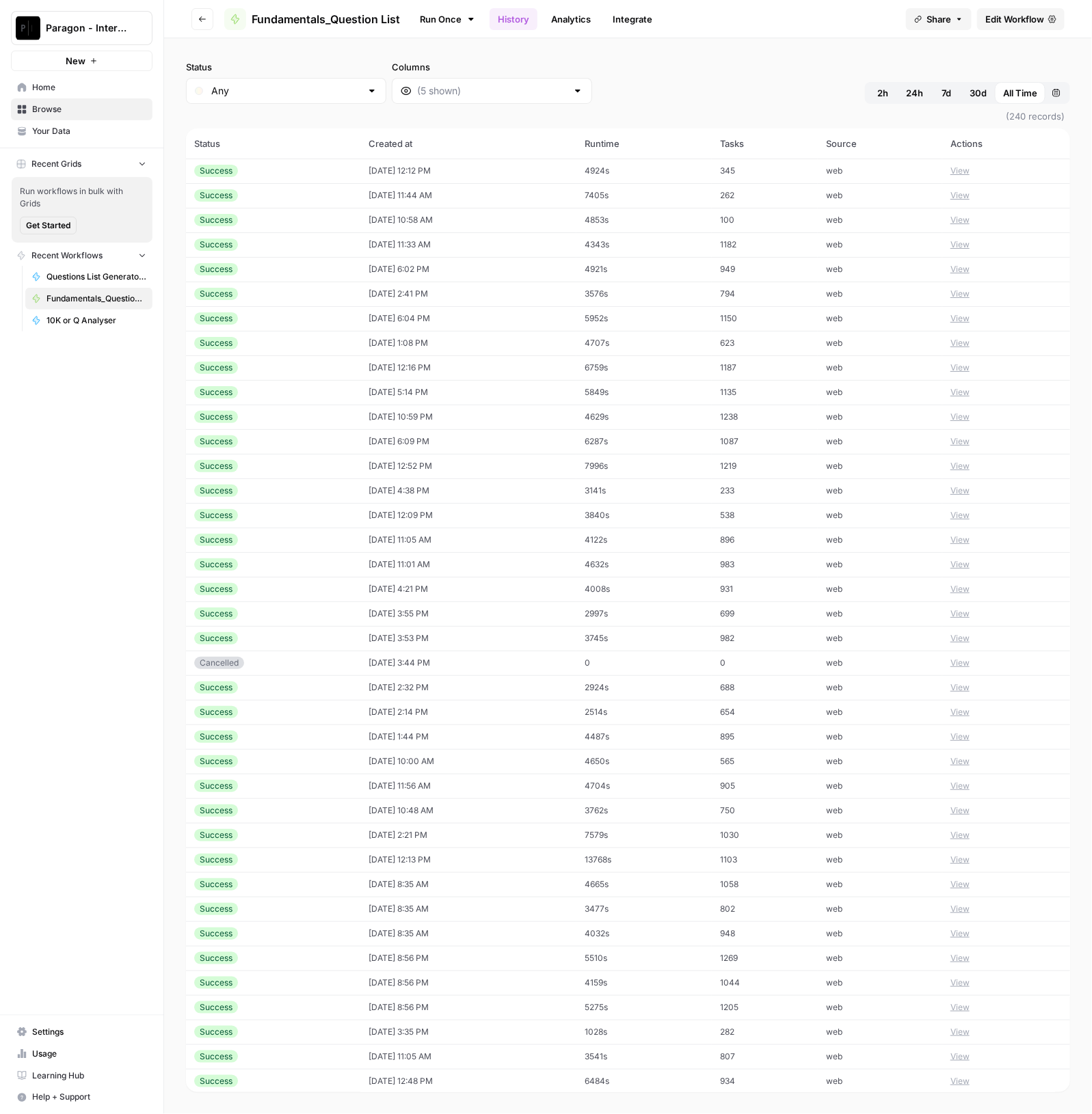
click at [458, 622] on td "09/05/25 at 3:55 PM" at bounding box center [468, 613] width 216 height 25
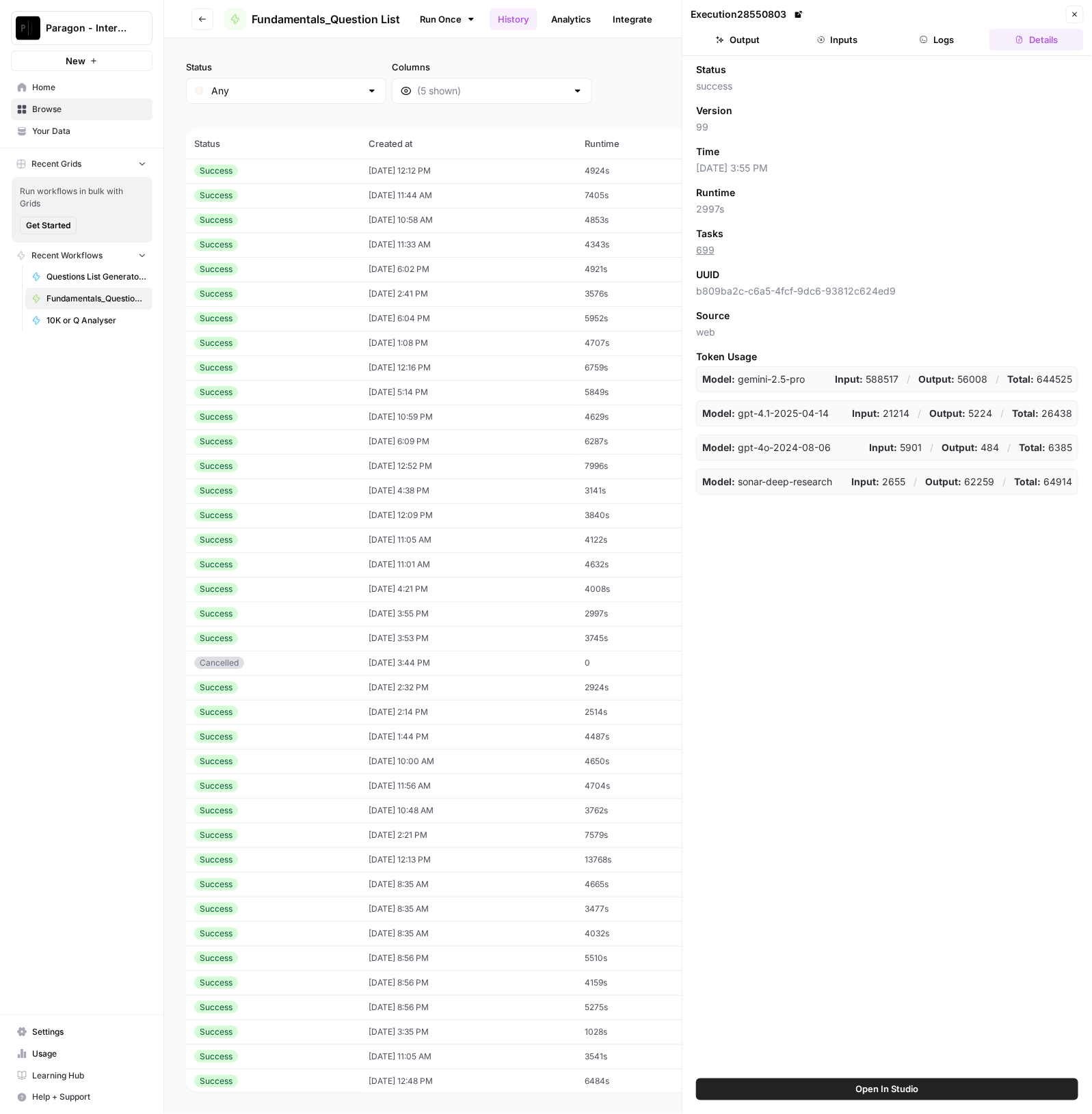
click at [741, 42] on button "Output" at bounding box center [737, 40] width 94 height 22
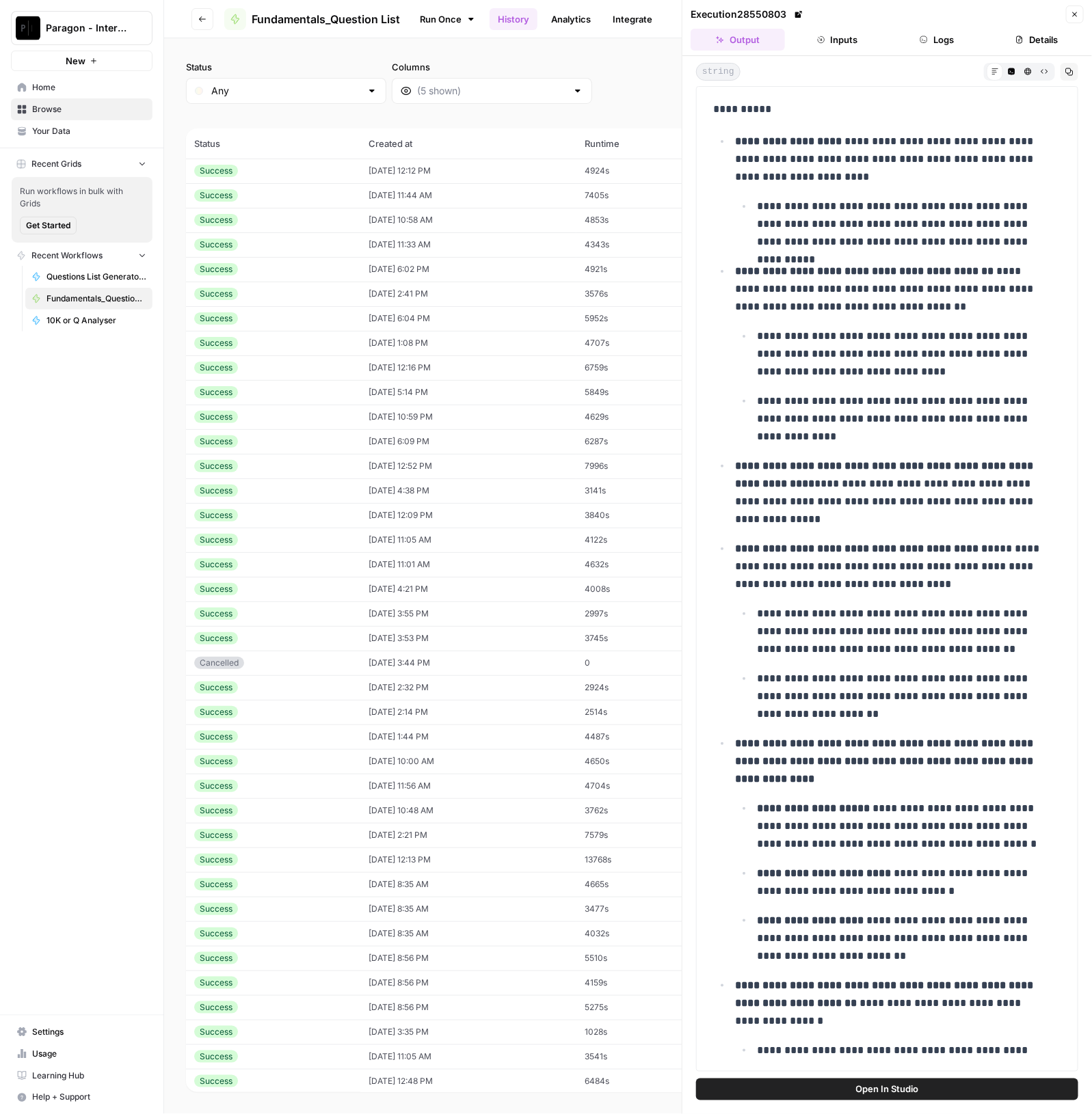
click at [328, 633] on div "Success" at bounding box center [273, 639] width 158 height 12
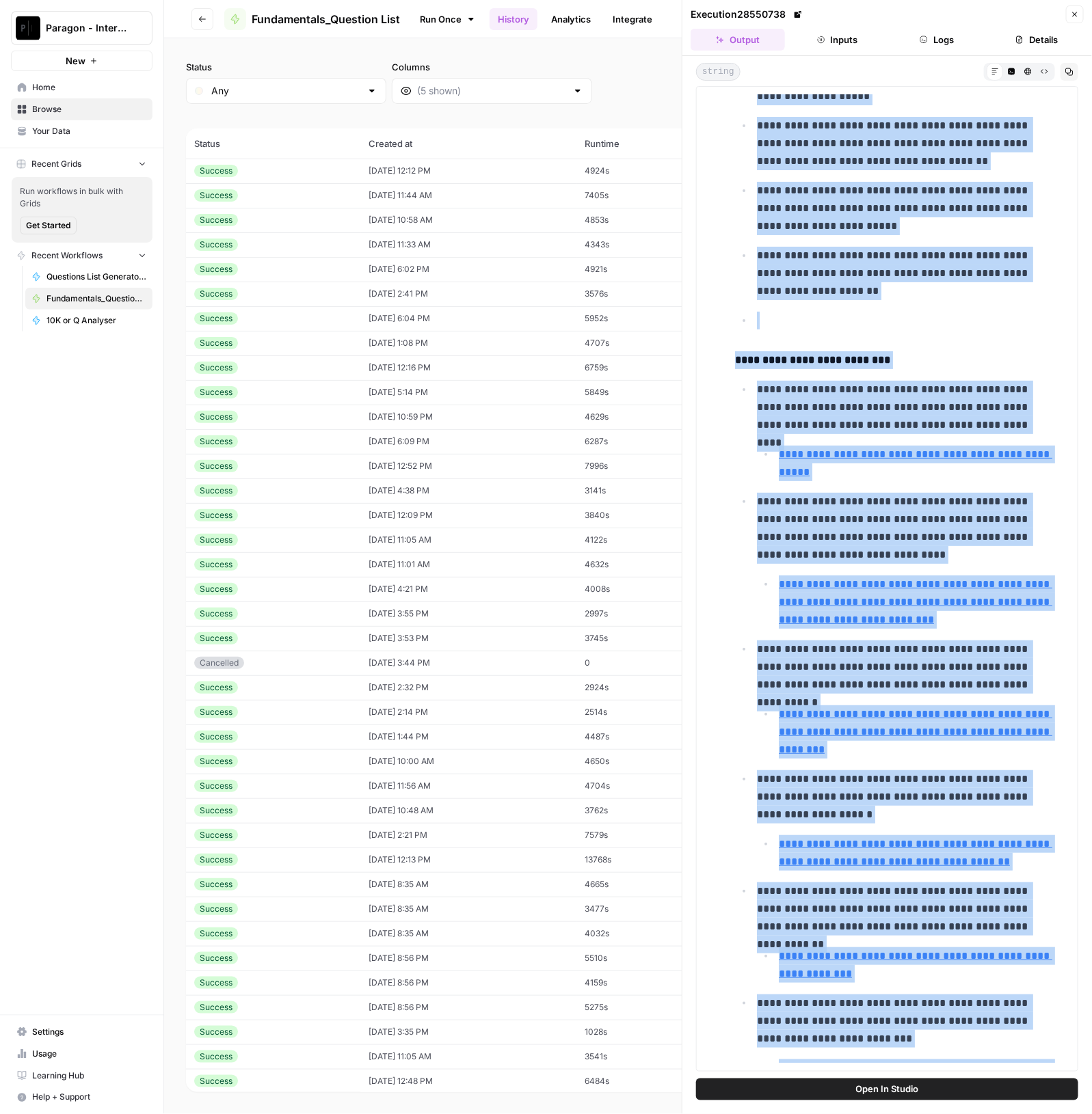
scroll to position [22566, 0]
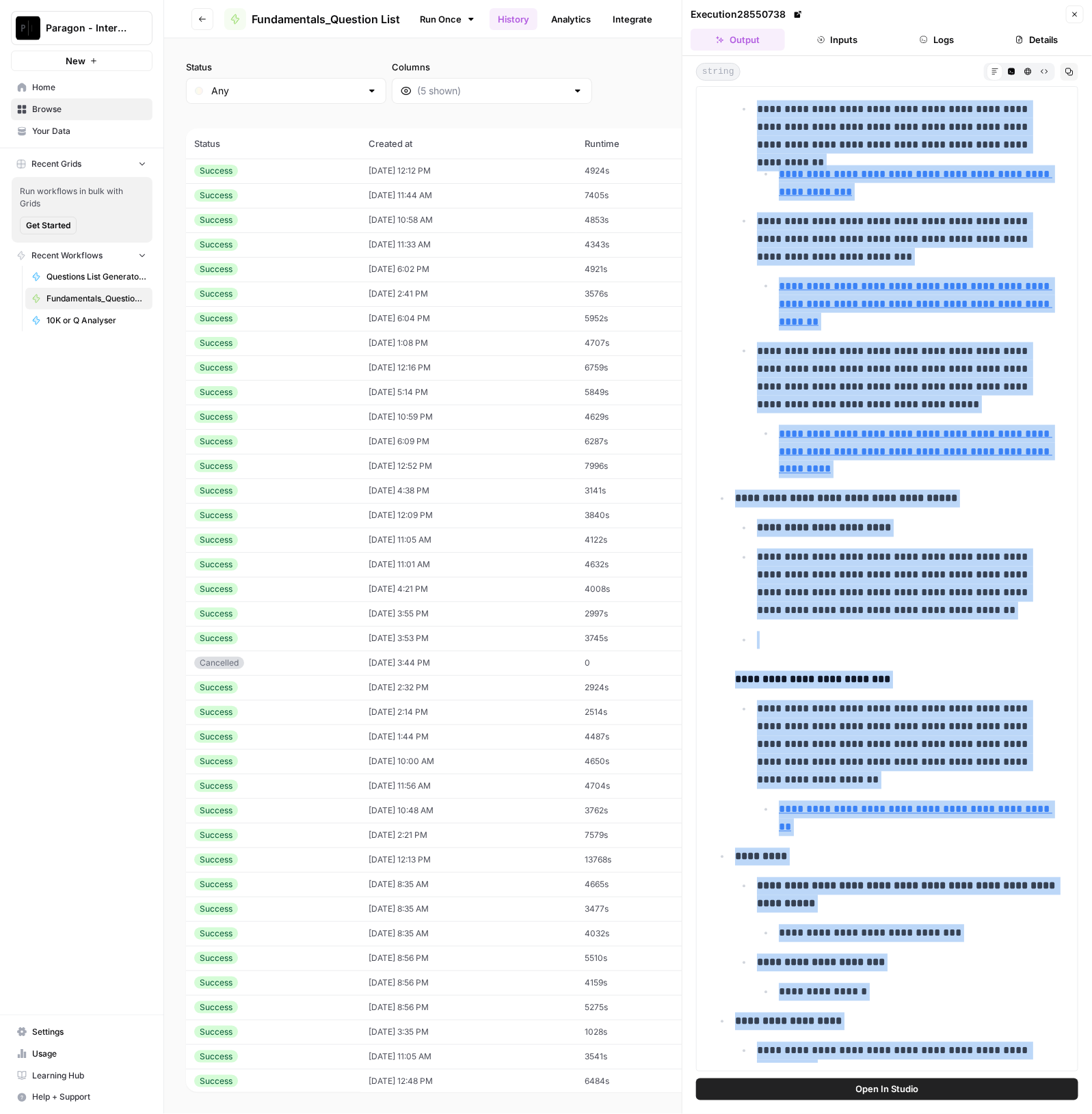
drag, startPoint x: 716, startPoint y: 550, endPoint x: 928, endPoint y: 1061, distance: 553.2
copy div "**********"
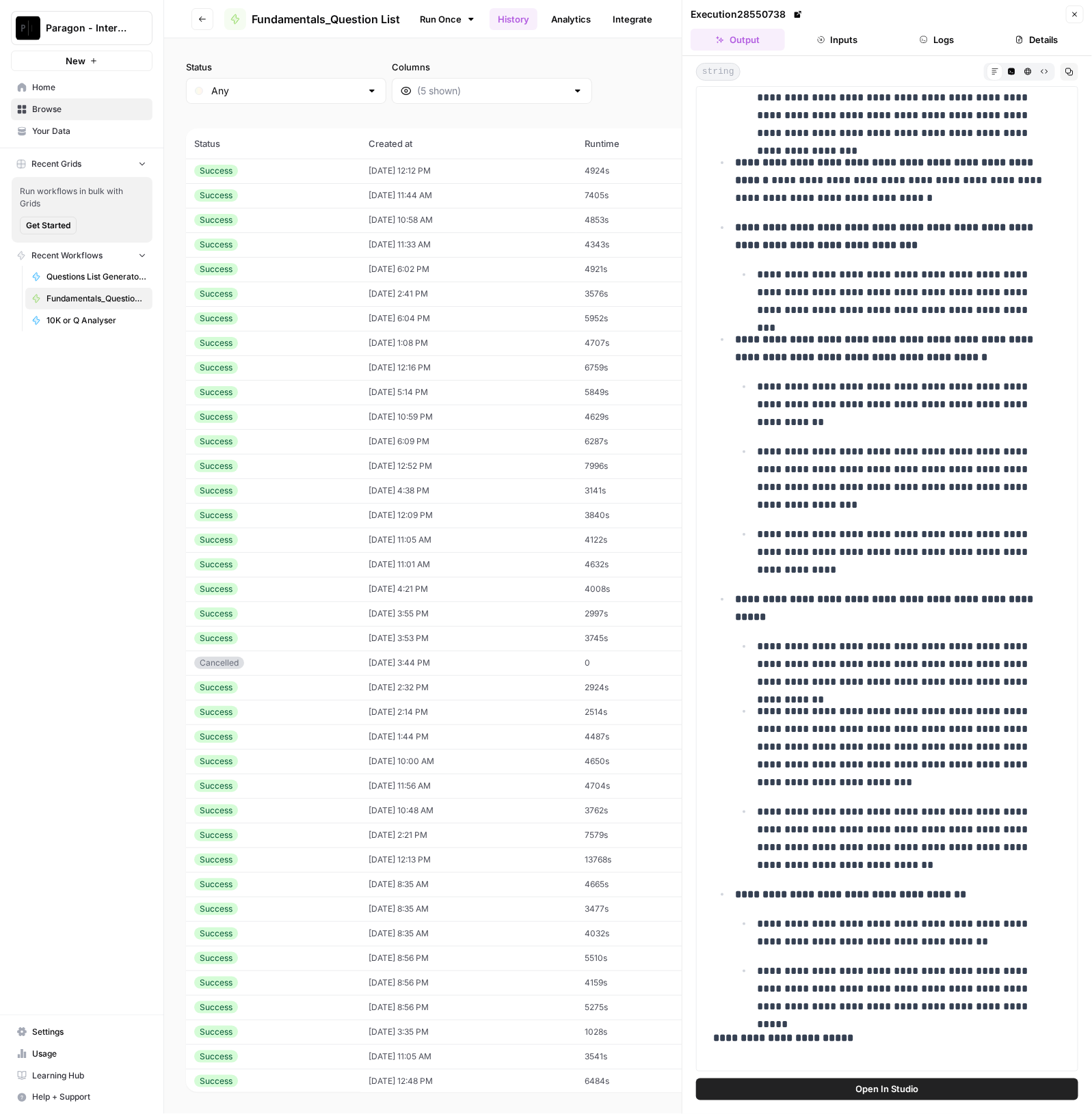
scroll to position [0, 0]
